Goal: Book appointment/travel/reservation

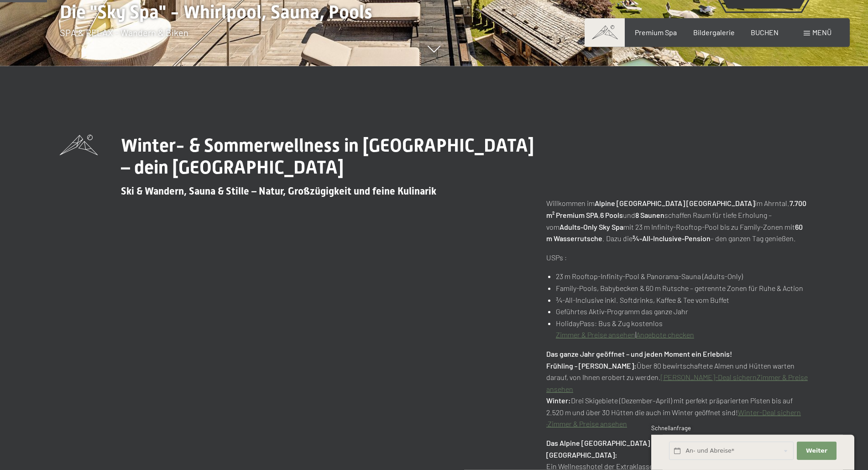
scroll to position [419, 0]
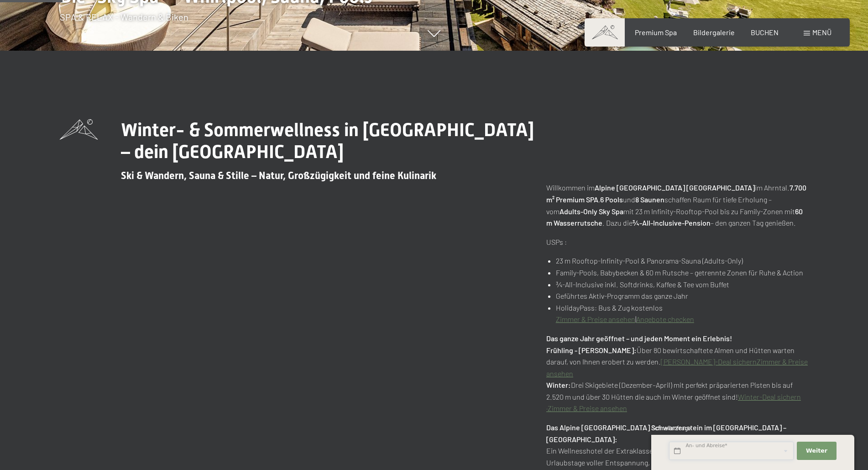
click at [757, 450] on input "text" at bounding box center [731, 450] width 125 height 19
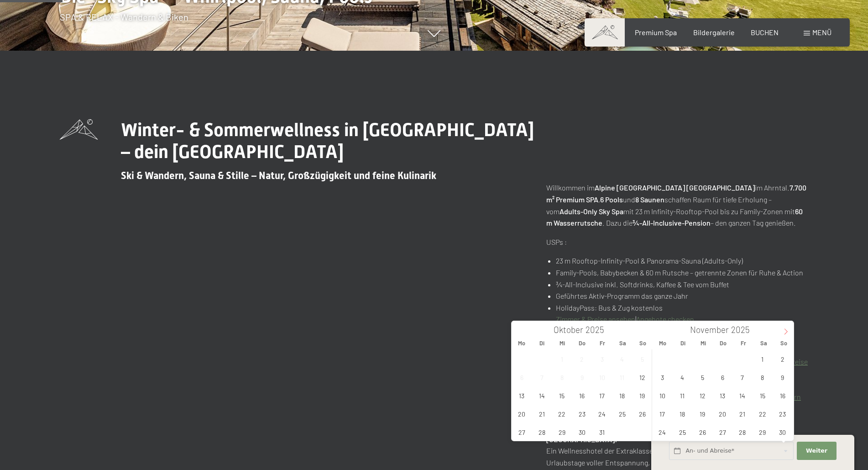
click at [786, 334] on icon at bounding box center [786, 331] width 6 height 6
type input "2026"
click at [786, 334] on icon at bounding box center [786, 331] width 6 height 6
type input "2026"
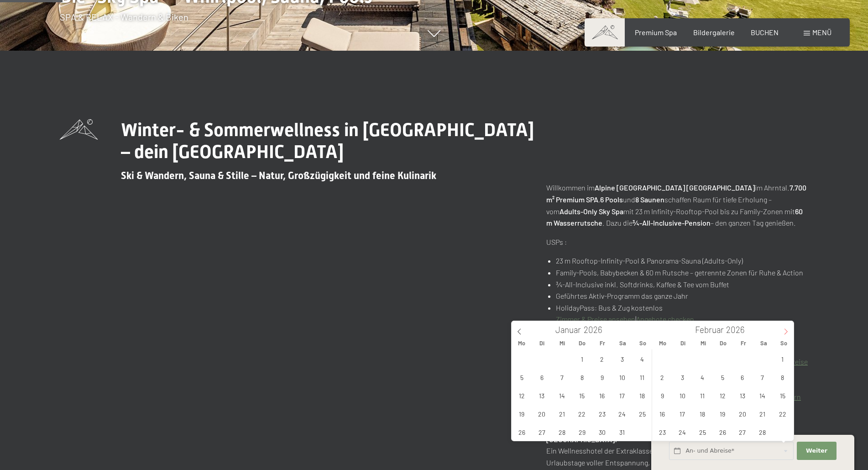
click at [786, 334] on icon at bounding box center [786, 331] width 6 height 6
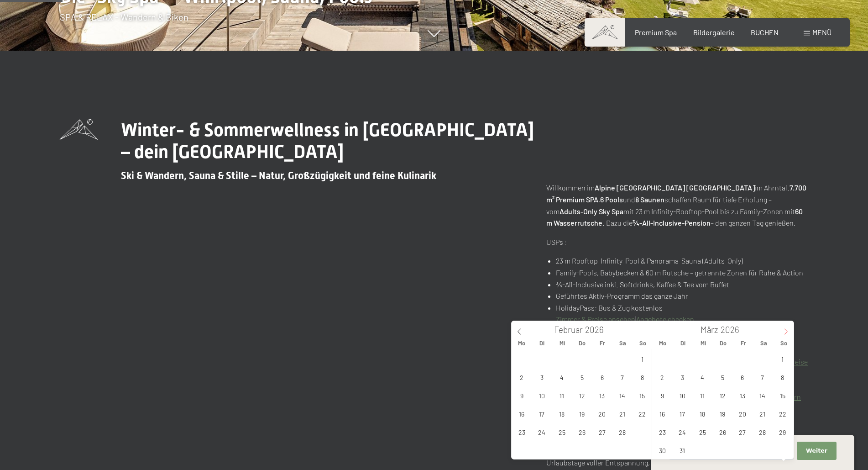
click at [786, 334] on icon at bounding box center [786, 331] width 6 height 6
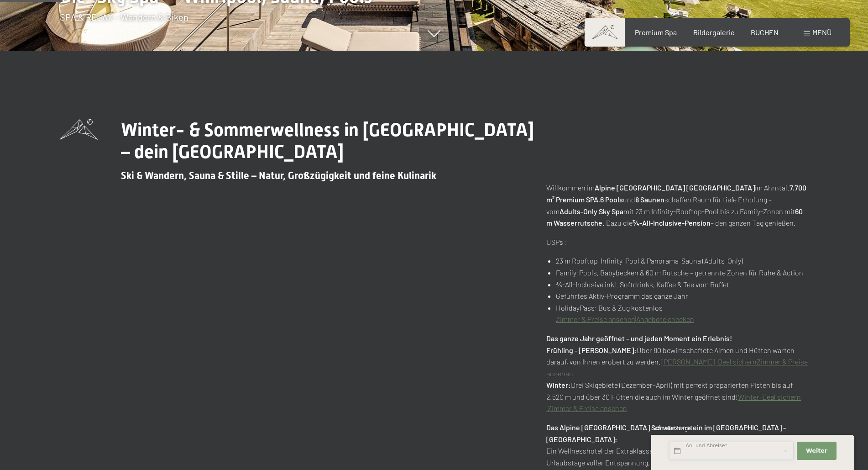
click at [703, 450] on input "text" at bounding box center [731, 450] width 125 height 19
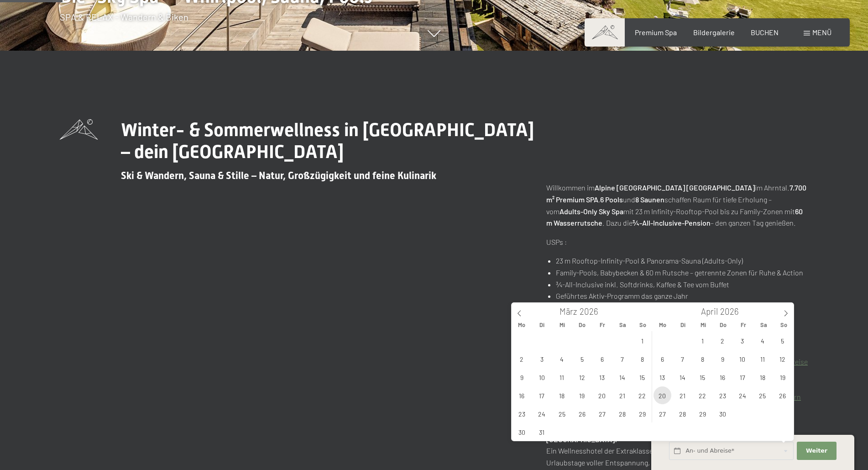
click at [664, 394] on span "20" at bounding box center [663, 395] width 18 height 18
type input "Mo. 20.04.2026"
click at [735, 450] on input "Mo. 20.04.2026" at bounding box center [731, 450] width 125 height 19
click at [812, 447] on span "Weiter" at bounding box center [816, 450] width 21 height 8
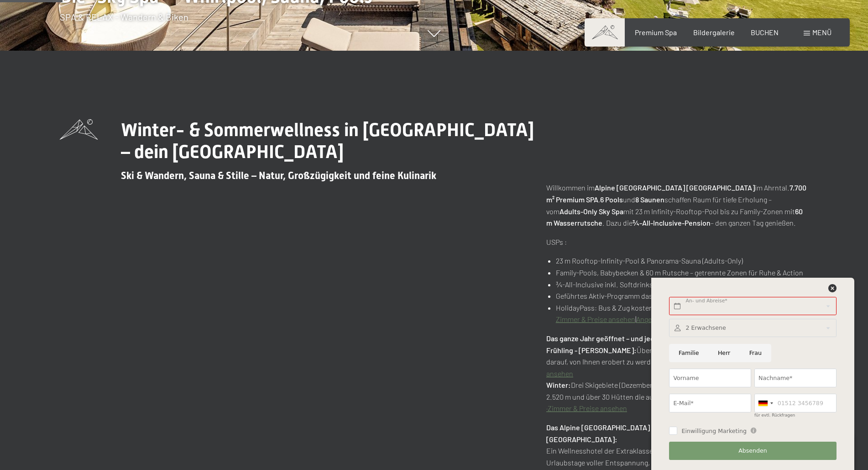
click at [698, 331] on div at bounding box center [752, 328] width 167 height 19
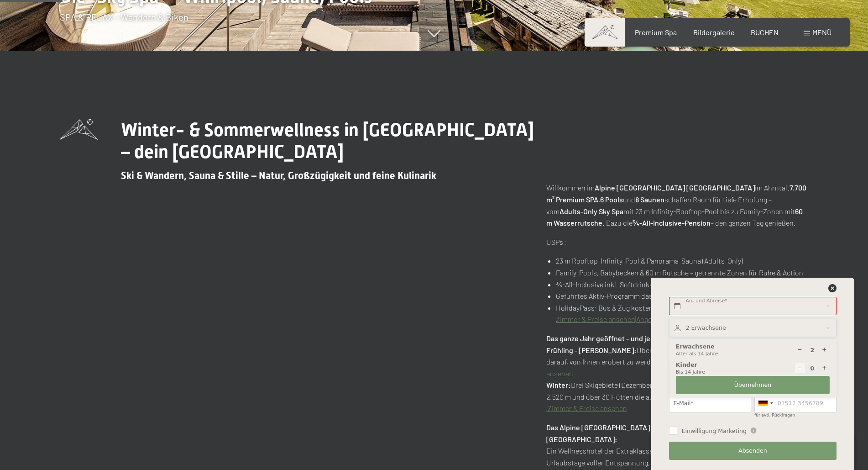
click at [828, 350] on div at bounding box center [825, 350] width 10 height 10
click at [826, 350] on icon at bounding box center [825, 350] width 6 height 6
type input "4"
click at [720, 384] on button "Übernehmen" at bounding box center [753, 385] width 154 height 19
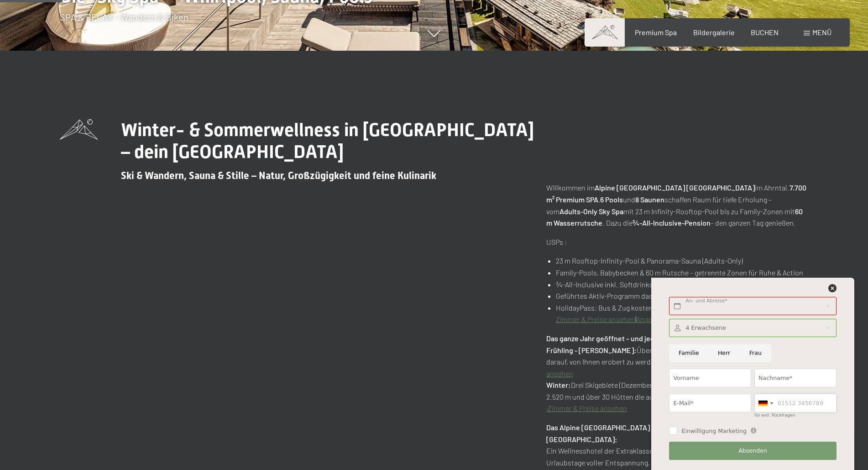
click at [782, 403] on input "für evtl. Rückfragen" at bounding box center [795, 402] width 82 height 19
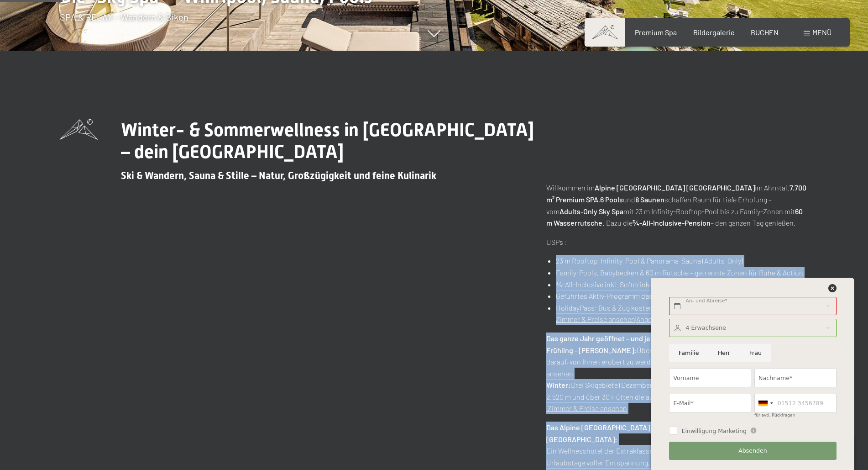
drag, startPoint x: 756, startPoint y: 286, endPoint x: 670, endPoint y: 279, distance: 86.5
click at [785, 397] on input "für evtl. Rückfragen" at bounding box center [795, 402] width 82 height 19
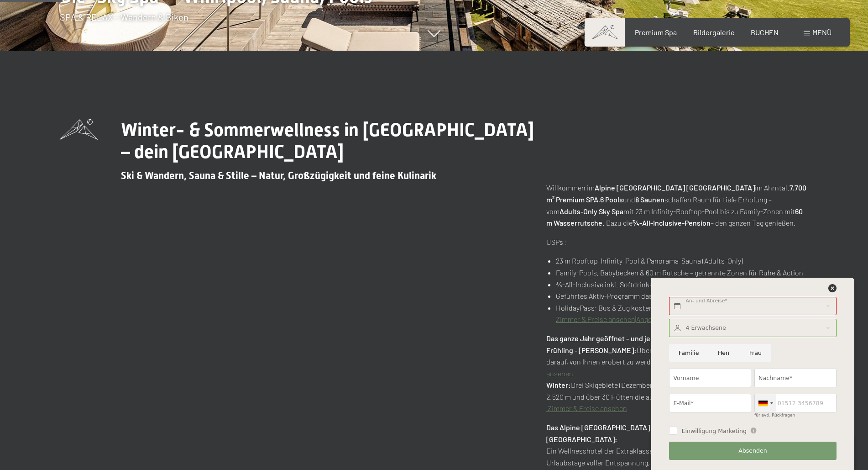
click at [773, 401] on div at bounding box center [765, 403] width 21 height 18
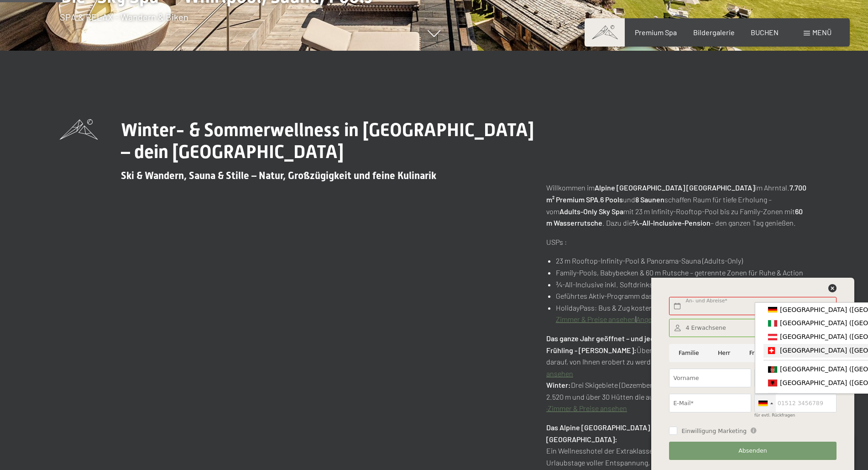
click at [788, 351] on span "[GEOGRAPHIC_DATA] ([GEOGRAPHIC_DATA])" at bounding box center [850, 349] width 141 height 7
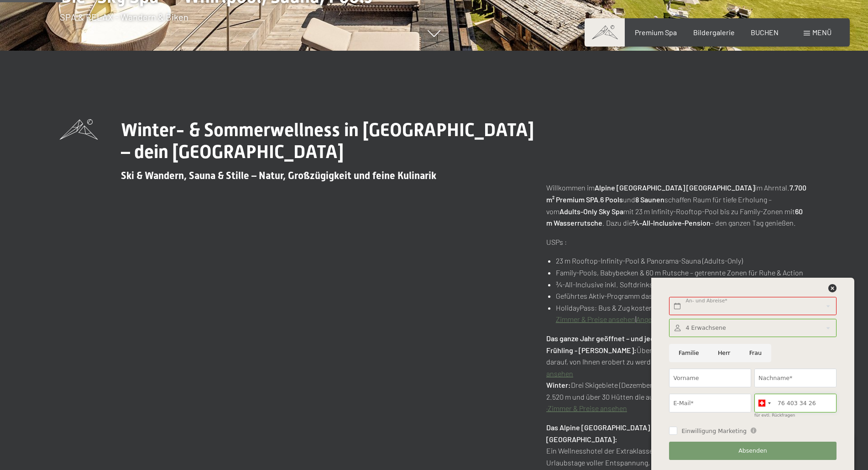
type input "76 403 34 26"
click at [700, 401] on input "E-Mail*" at bounding box center [710, 402] width 82 height 19
click at [703, 376] on input "Vorname" at bounding box center [710, 377] width 82 height 19
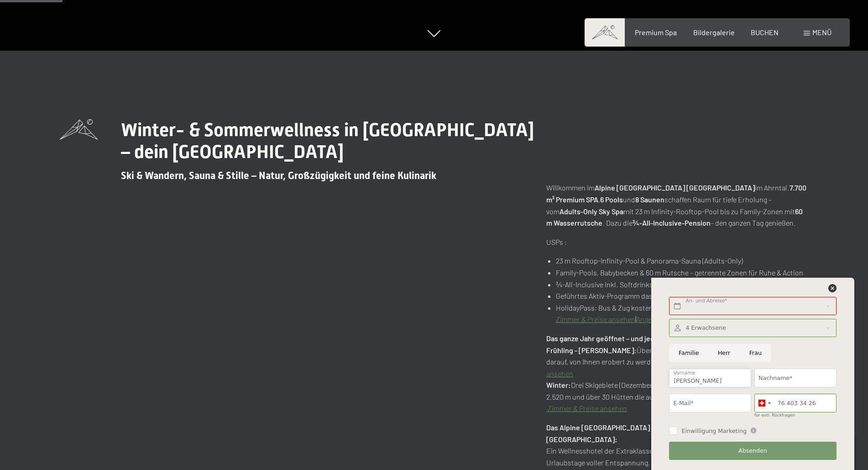
type input "Thalmann"
click at [774, 375] on input "Nachname*" at bounding box center [795, 377] width 82 height 19
type input "Yves"
click at [695, 404] on input "E-Mail*" at bounding box center [710, 402] width 82 height 19
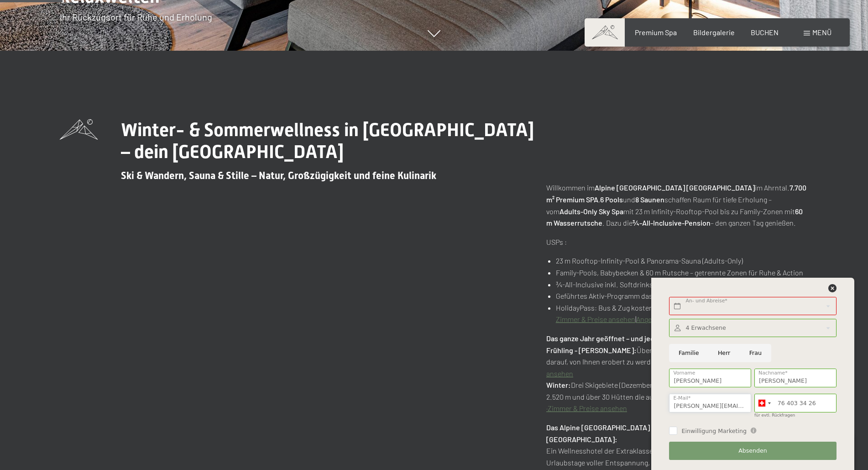
type input "yves.thalmann@hispeed.ch"
click at [723, 354] on input "Herr" at bounding box center [723, 353] width 31 height 19
radio input "true"
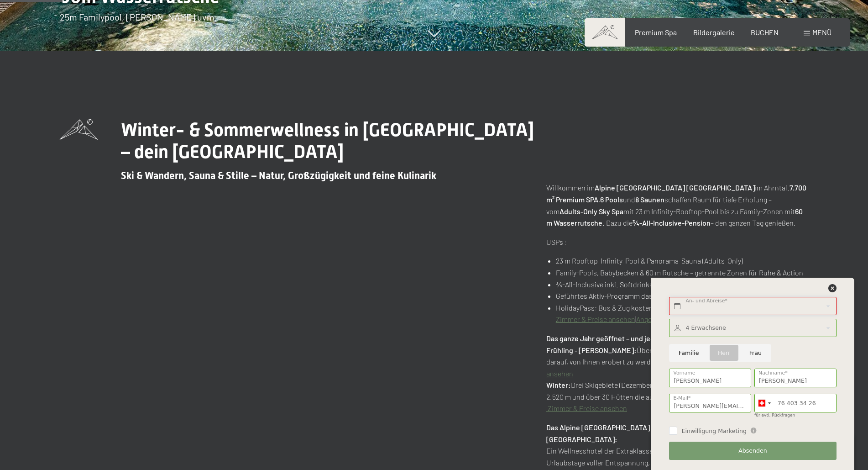
click at [770, 302] on input "text" at bounding box center [752, 306] width 167 height 19
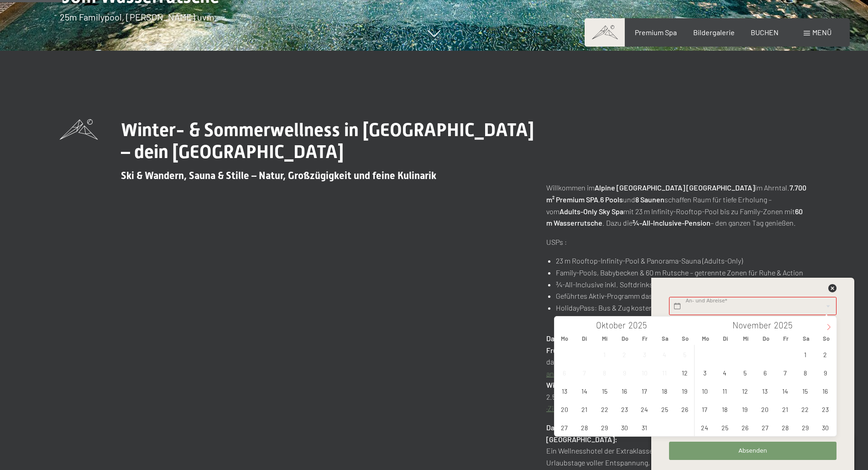
click at [830, 326] on icon at bounding box center [829, 327] width 6 height 6
type input "2026"
click at [830, 326] on icon at bounding box center [829, 327] width 6 height 6
type input "2026"
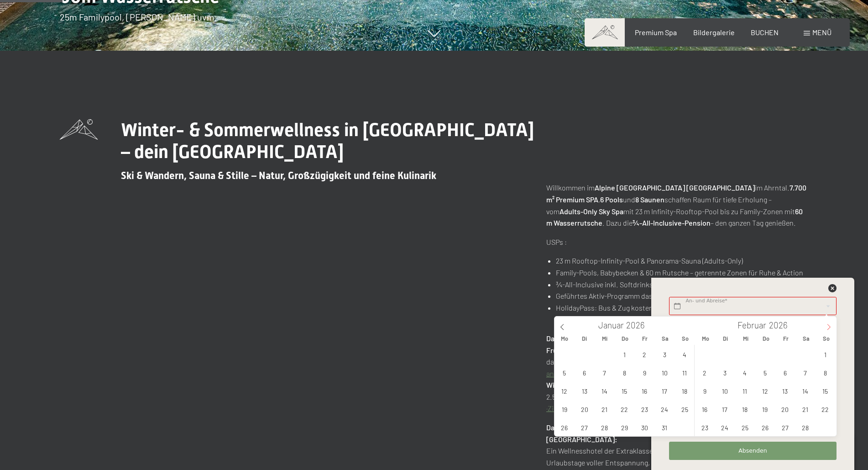
click at [830, 326] on icon at bounding box center [829, 327] width 6 height 6
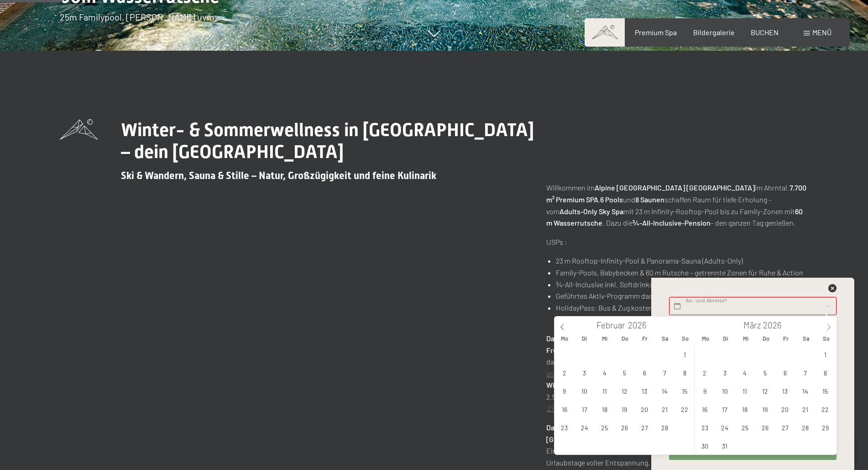
click at [830, 326] on icon at bounding box center [829, 327] width 6 height 6
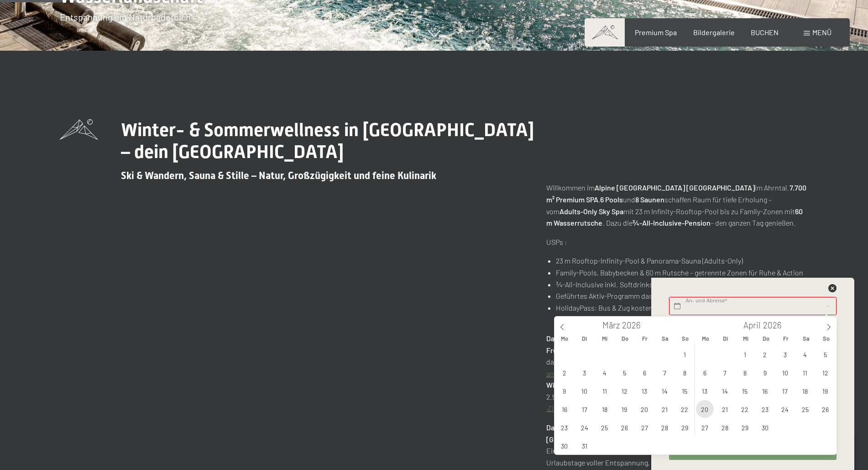
click at [706, 408] on span "20" at bounding box center [705, 409] width 18 height 18
click at [806, 408] on span "25" at bounding box center [805, 409] width 18 height 18
type input "Mo. 20.04.2026 - Sa. 25.04.2026"
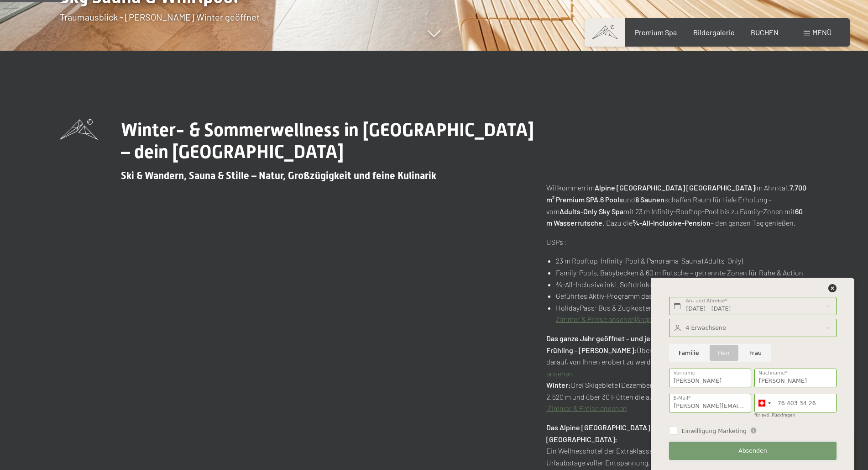
click at [790, 449] on button "Absenden" at bounding box center [752, 450] width 167 height 19
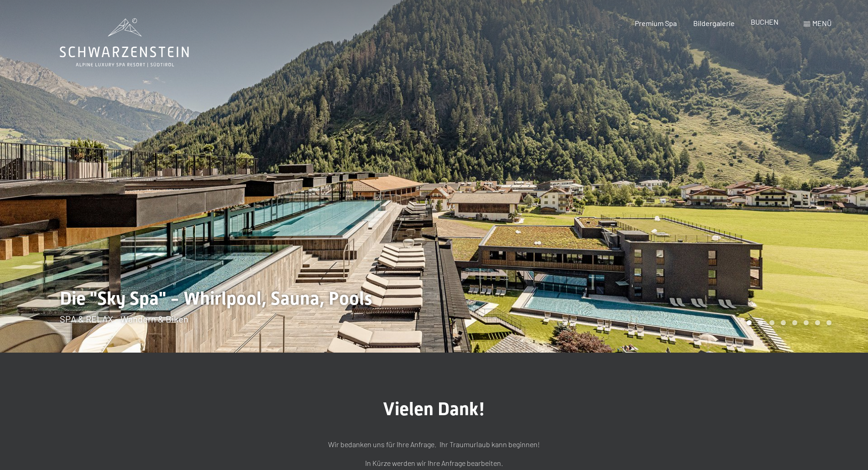
click at [763, 21] on span "BUCHEN" at bounding box center [765, 21] width 28 height 9
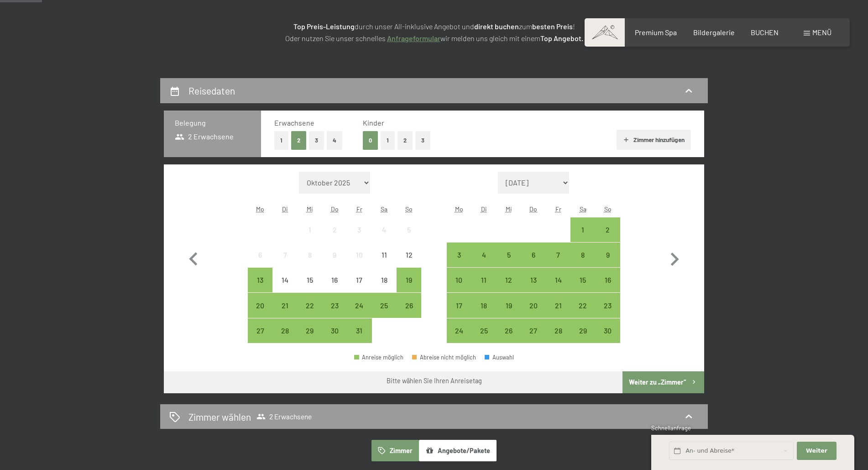
scroll to position [233, 0]
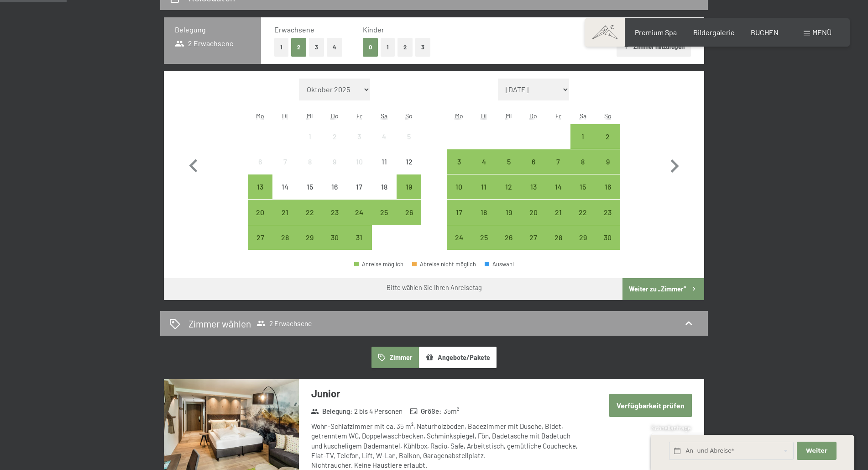
click at [498, 79] on select "November 2025 Dezember 2025 Januar 2026 Februar 2026 März 2026 April 2026 Mai 2…" at bounding box center [533, 90] width 71 height 22
select select "2026-03-01"
select select "2026-04-01"
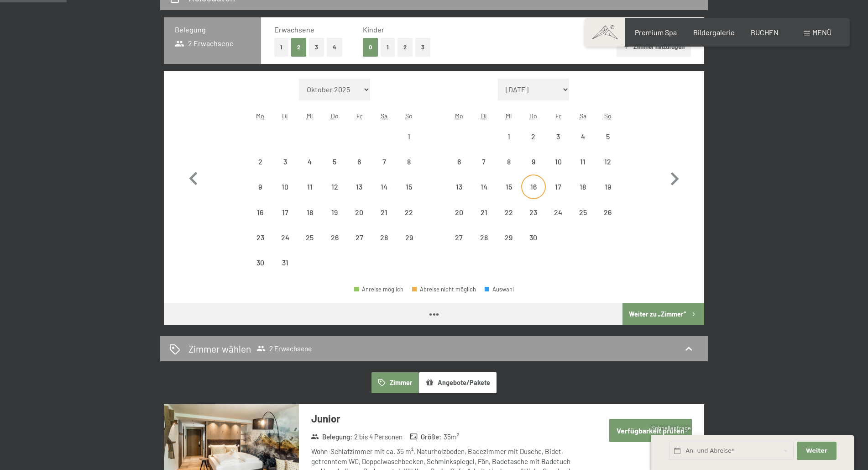
select select "2026-03-01"
select select "2026-04-01"
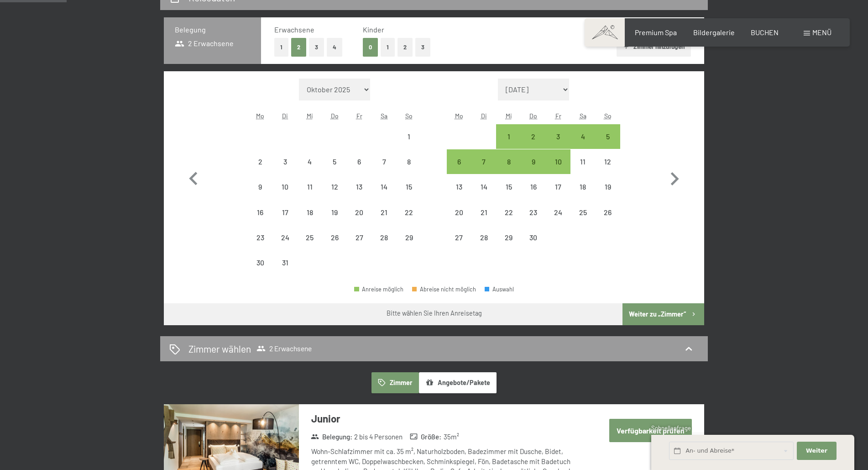
select select "2026-03-01"
select select "2026-04-01"
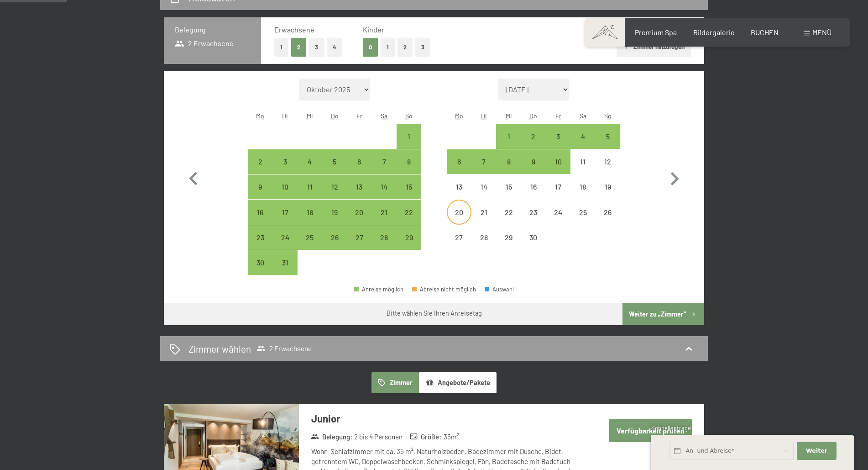
click at [460, 213] on div "20" at bounding box center [459, 220] width 23 height 23
select select "2026-03-01"
select select "2026-04-01"
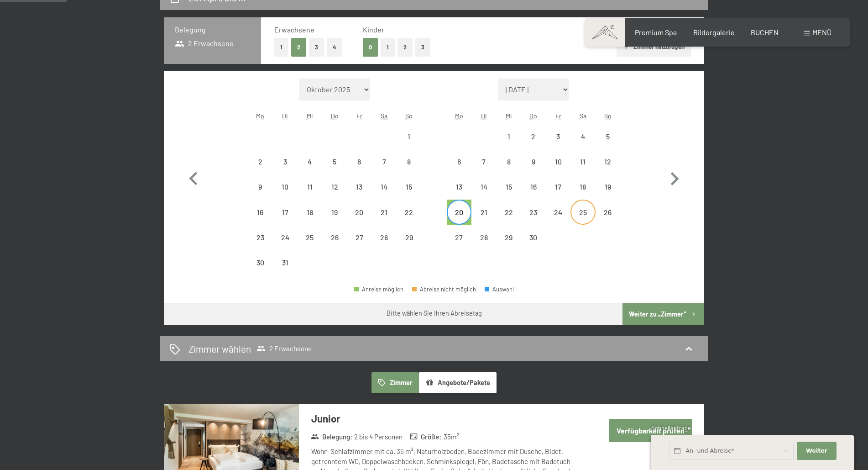
click at [587, 215] on div "25" at bounding box center [582, 220] width 23 height 23
select select "2026-03-01"
select select "2026-04-01"
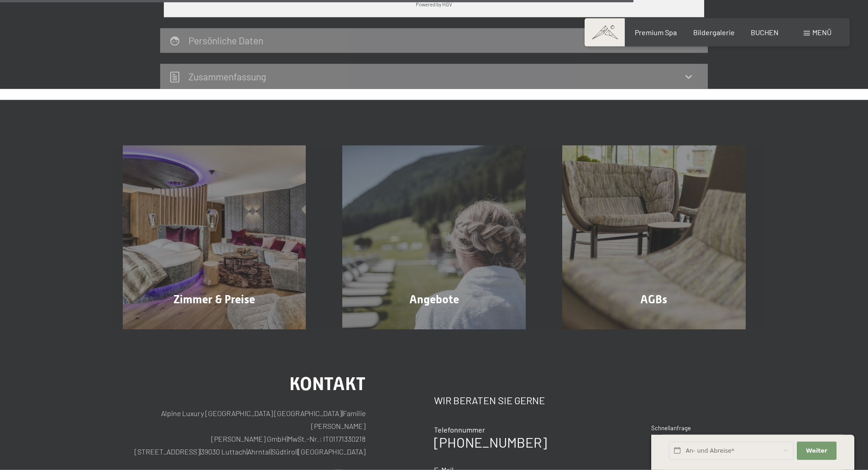
scroll to position [745, 0]
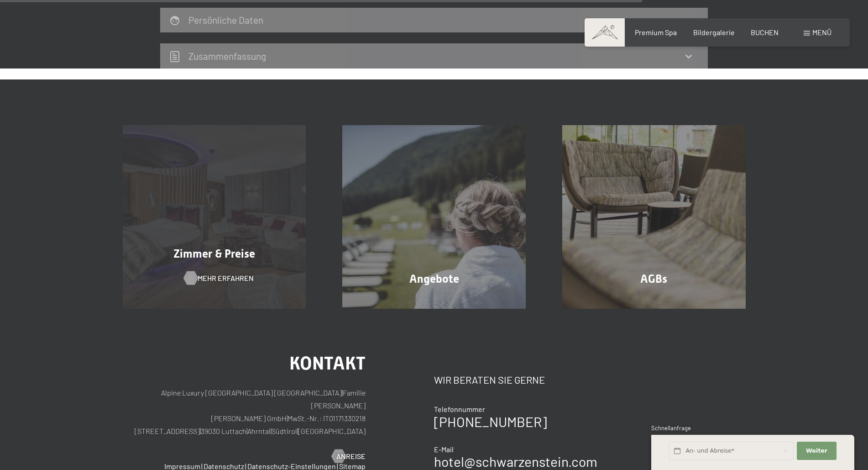
click at [233, 275] on span "Mehr erfahren" at bounding box center [226, 278] width 56 height 10
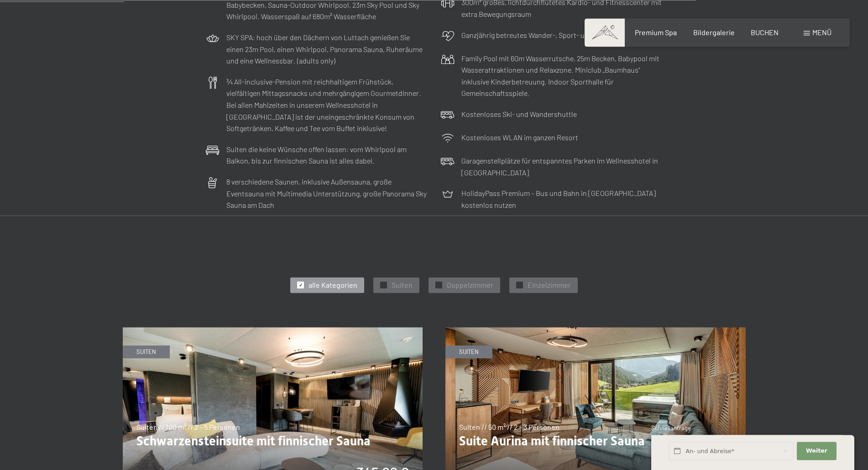
scroll to position [419, 0]
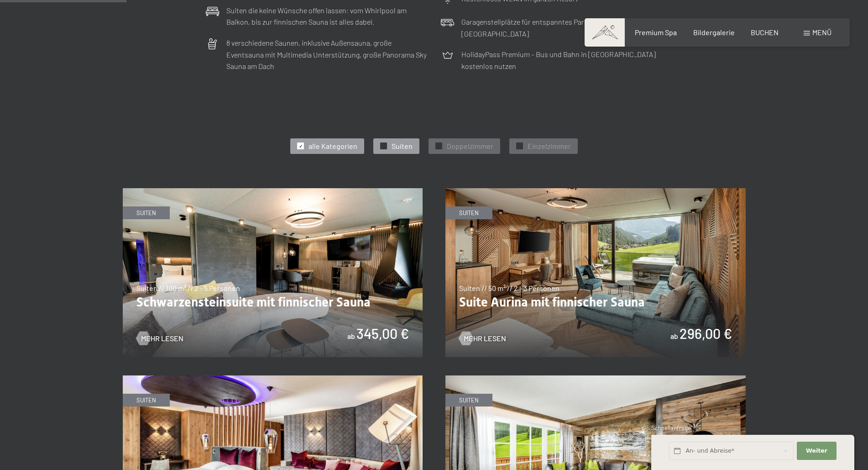
click at [408, 147] on span "Suiten" at bounding box center [402, 146] width 21 height 10
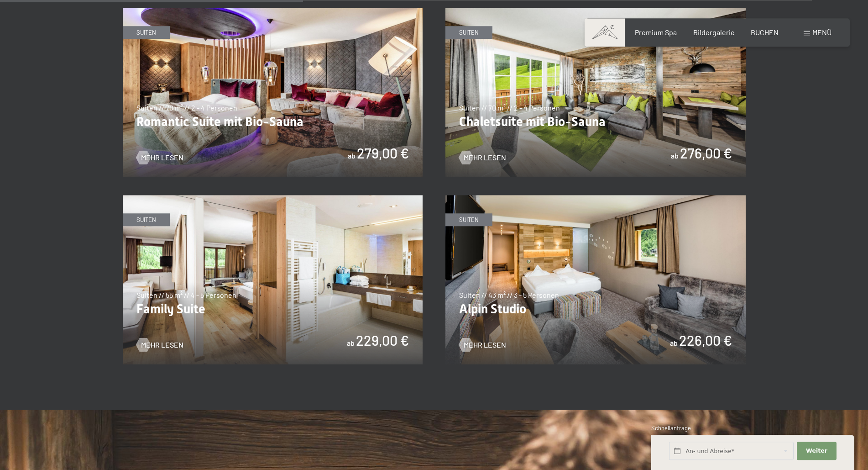
scroll to position [791, 0]
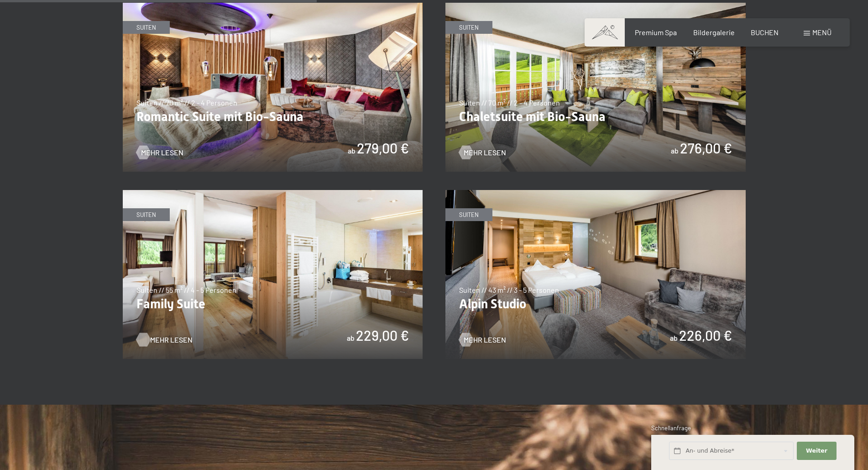
click at [167, 338] on span "Mehr Lesen" at bounding box center [171, 340] width 42 height 10
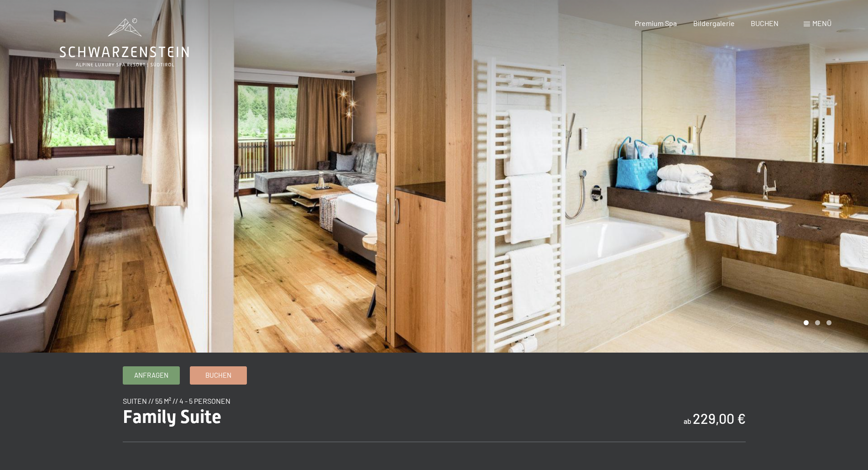
drag, startPoint x: 432, startPoint y: 249, endPoint x: 288, endPoint y: 245, distance: 143.8
click at [279, 246] on div at bounding box center [217, 176] width 434 height 352
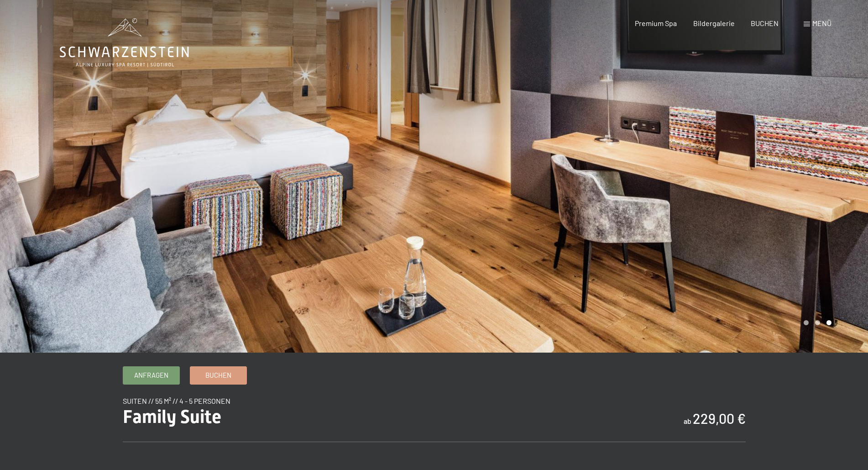
drag, startPoint x: 313, startPoint y: 223, endPoint x: 452, endPoint y: 208, distance: 139.6
click at [452, 352] on div at bounding box center [434, 352] width 749 height 0
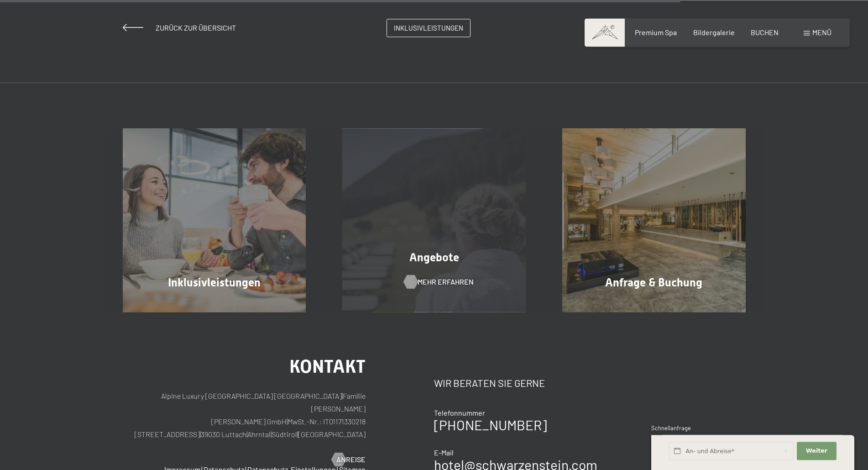
scroll to position [931, 0]
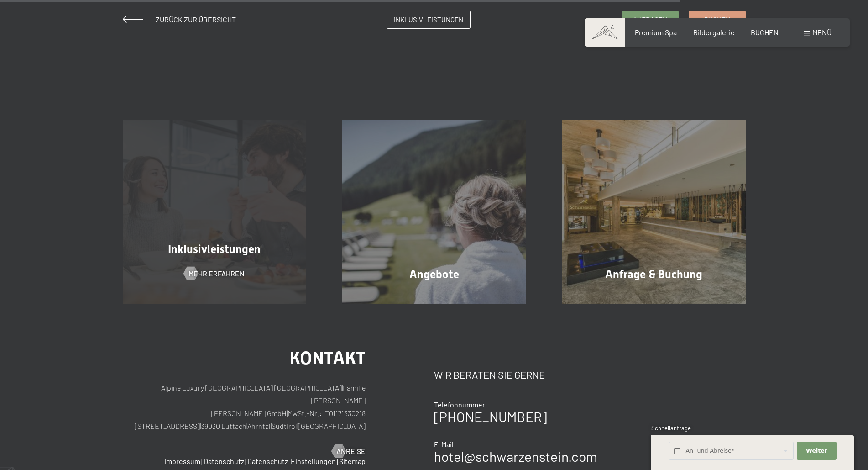
click at [241, 223] on div "Inklusivleistungen Mehr erfahren" at bounding box center [215, 211] width 220 height 183
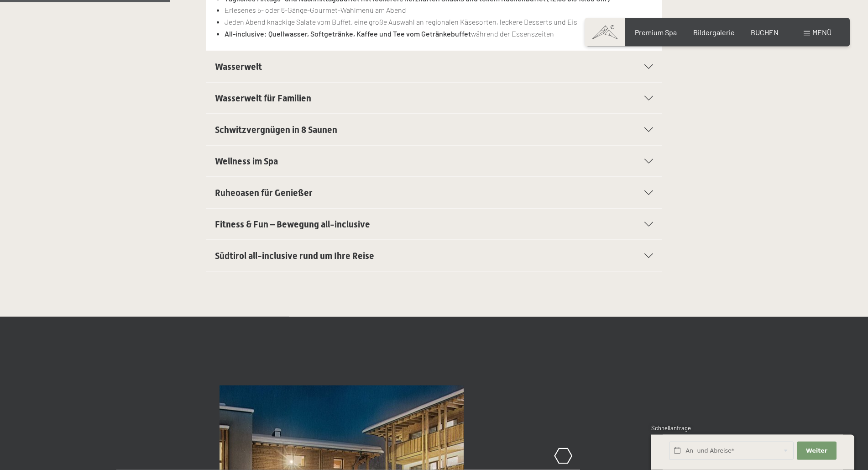
scroll to position [326, 0]
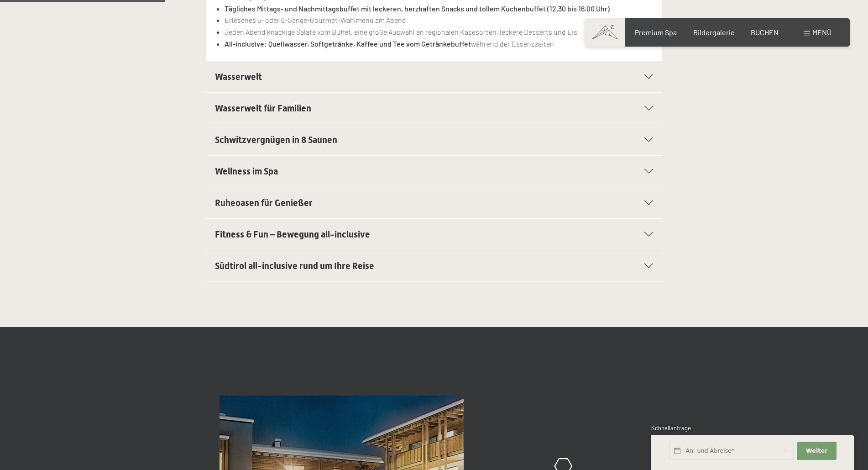
click at [646, 79] on icon at bounding box center [648, 76] width 9 height 5
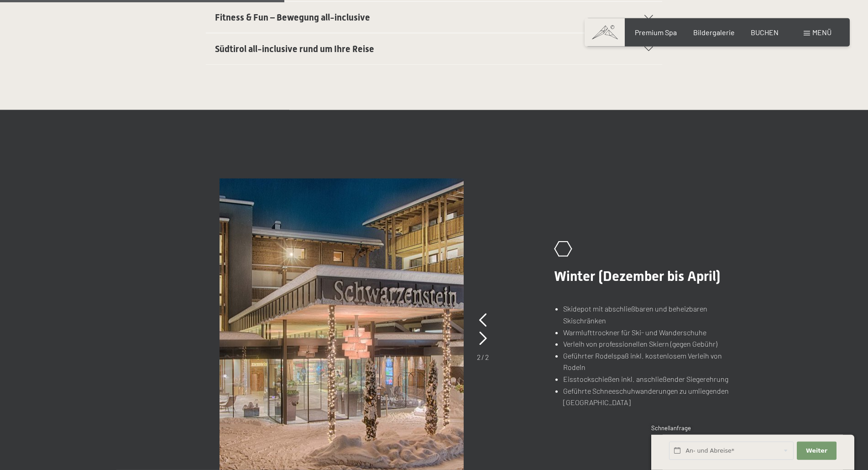
scroll to position [553, 0]
